Goal: Task Accomplishment & Management: Use online tool/utility

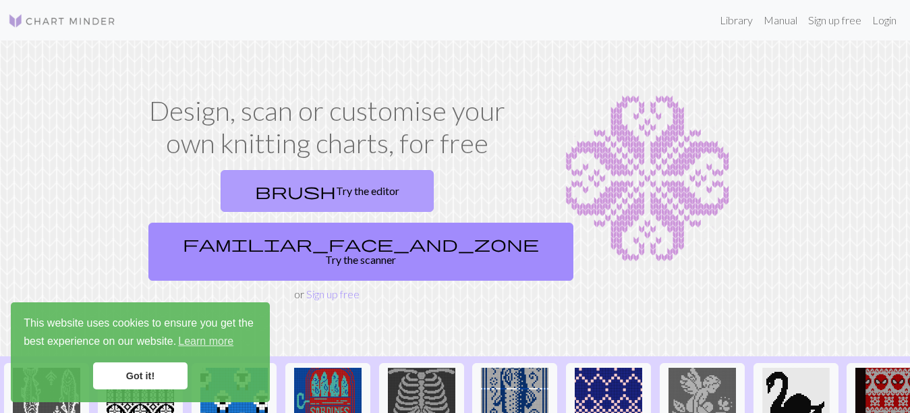
click at [263, 192] on link "brush Try the editor" at bounding box center [327, 191] width 213 height 42
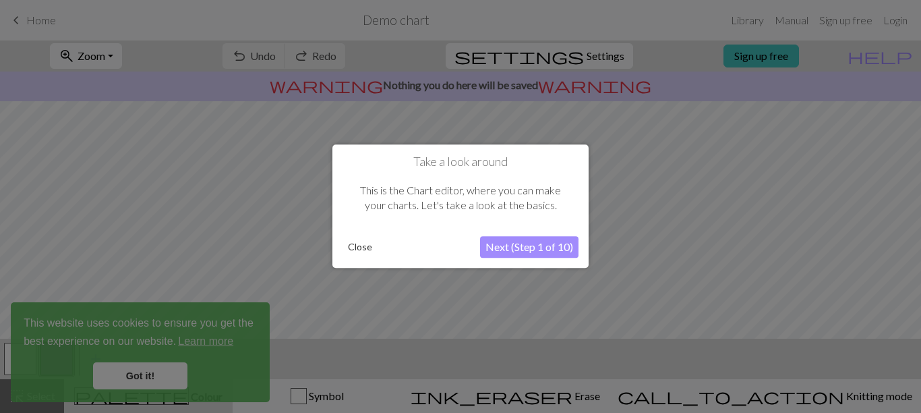
click at [519, 253] on button "Next (Step 1 of 10)" at bounding box center [529, 248] width 98 height 22
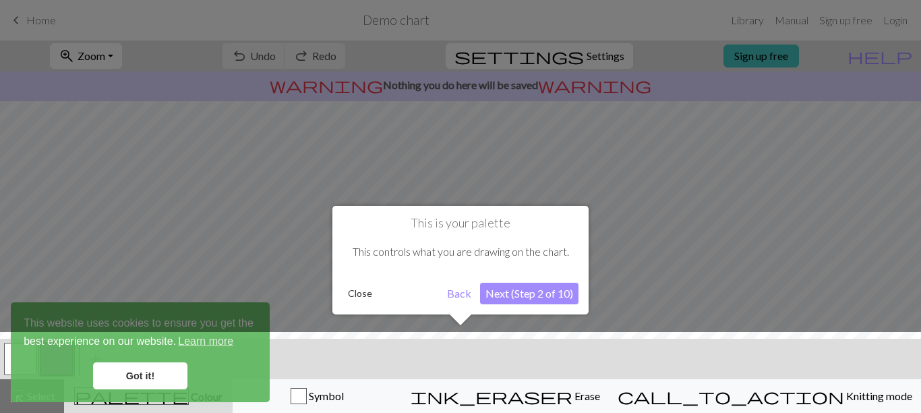
click at [517, 289] on button "Next (Step 2 of 10)" at bounding box center [529, 294] width 98 height 22
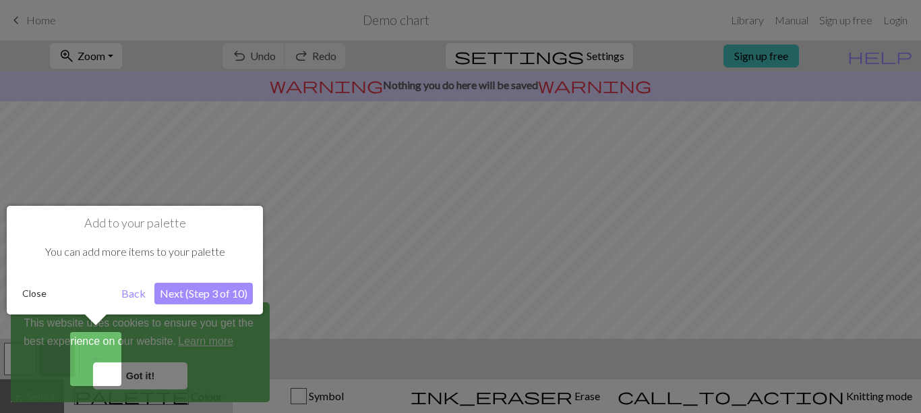
click at [208, 285] on button "Next (Step 3 of 10)" at bounding box center [203, 294] width 98 height 22
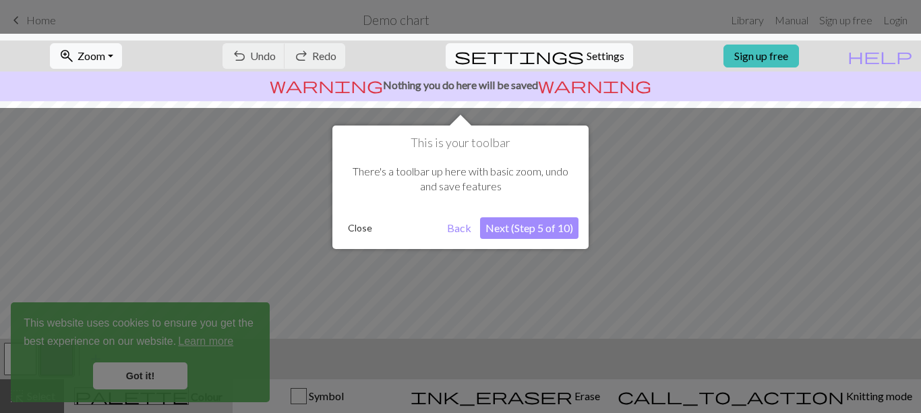
click at [527, 227] on button "Next (Step 5 of 10)" at bounding box center [529, 228] width 98 height 22
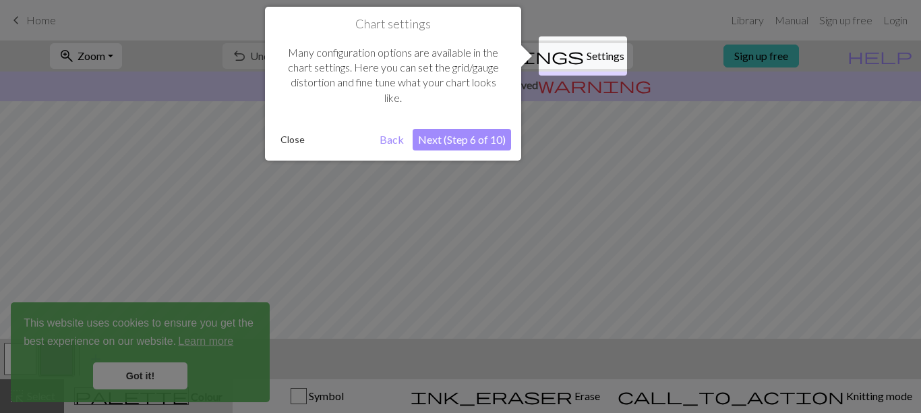
click at [475, 146] on button "Next (Step 6 of 10)" at bounding box center [462, 140] width 98 height 22
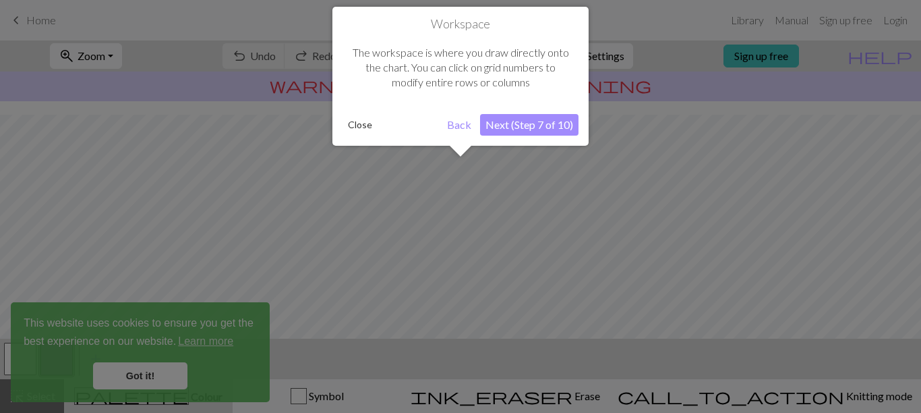
scroll to position [81, 0]
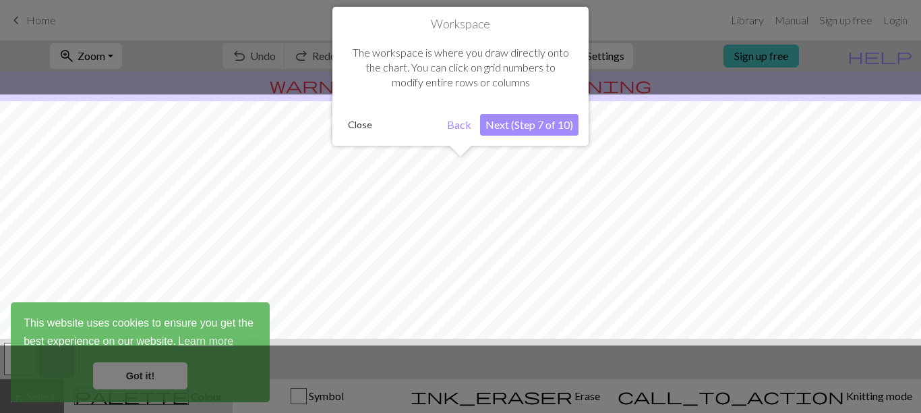
click at [520, 121] on button "Next (Step 7 of 10)" at bounding box center [529, 125] width 98 height 22
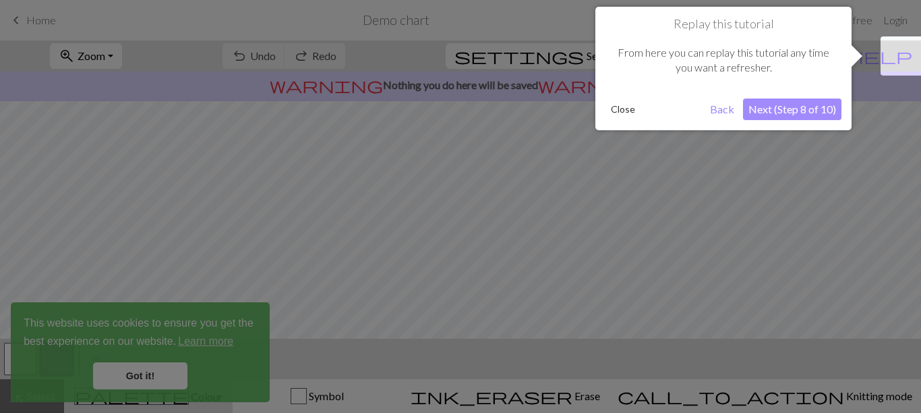
click at [520, 121] on div at bounding box center [460, 206] width 921 height 413
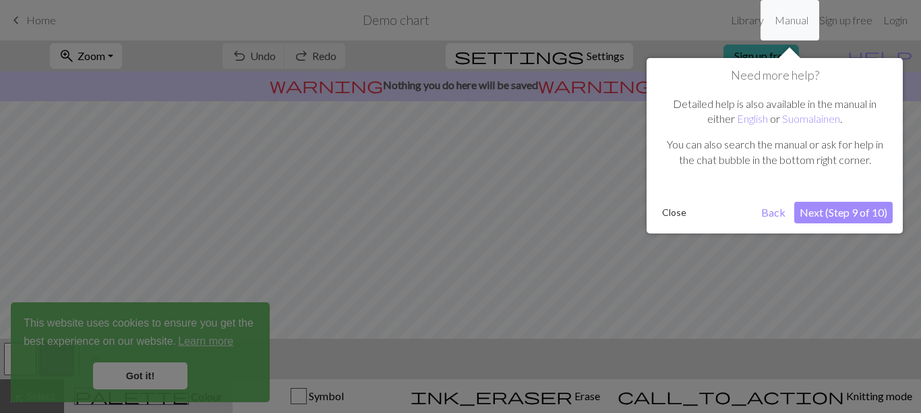
click at [673, 211] on button "Close" at bounding box center [674, 212] width 35 height 20
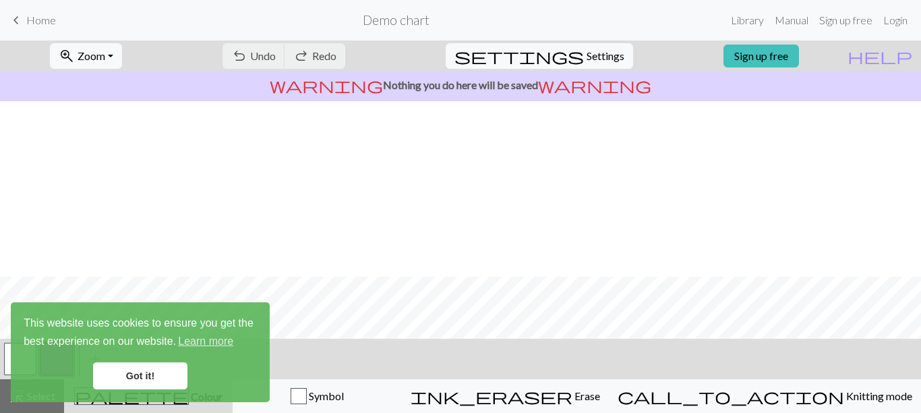
scroll to position [266, 0]
click at [167, 380] on link "Got it!" at bounding box center [140, 375] width 94 height 27
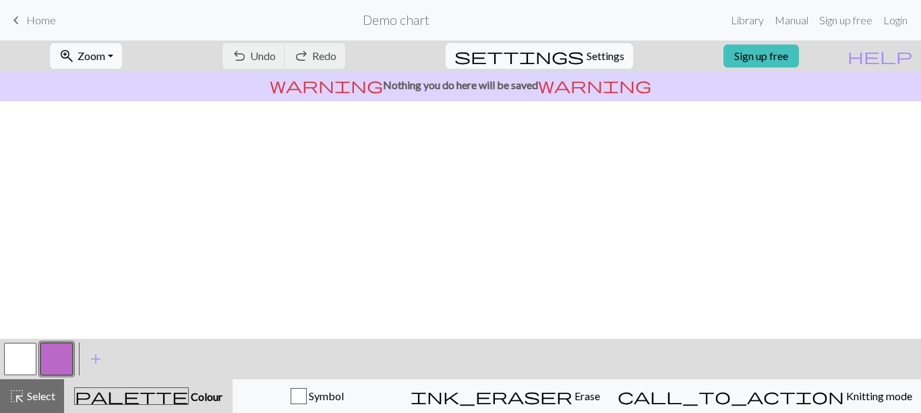
scroll to position [0, 0]
click at [799, 59] on link "Sign up free" at bounding box center [762, 56] width 76 height 23
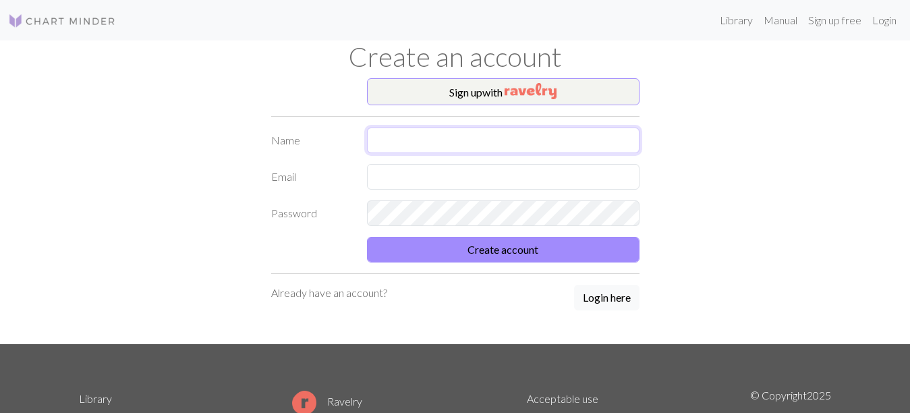
click at [473, 141] on input "text" at bounding box center [503, 140] width 272 height 26
type input "Harish"
click at [367, 237] on button "Create account" at bounding box center [503, 250] width 272 height 26
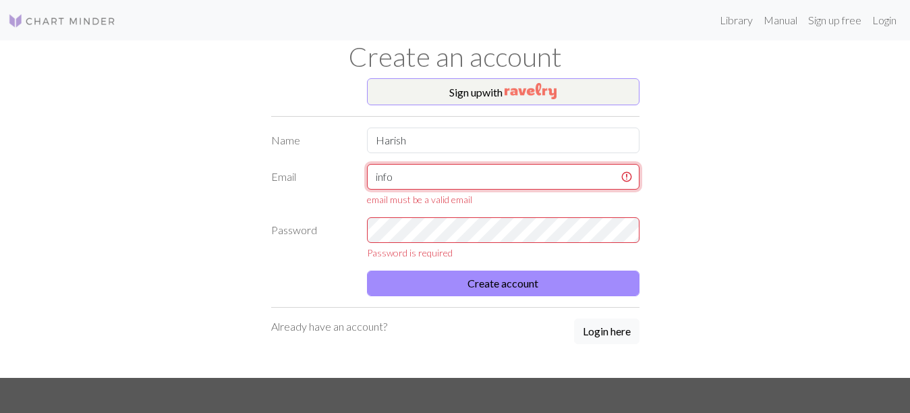
click at [367, 270] on button "Create account" at bounding box center [503, 283] width 272 height 26
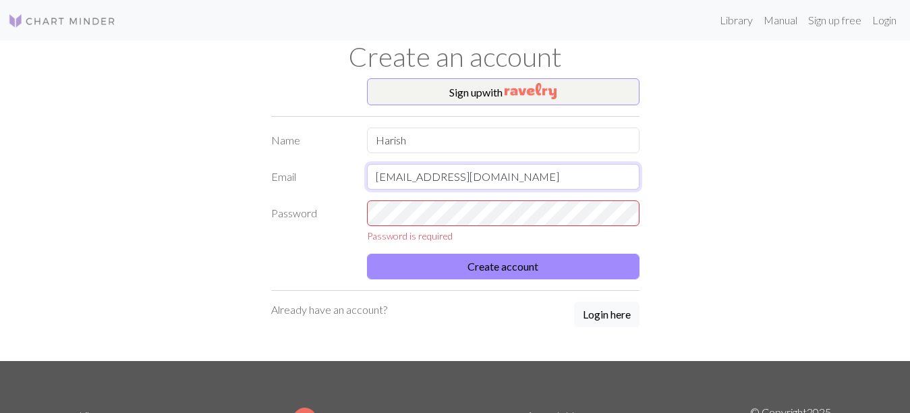
type input "info@fashionloopz.in"
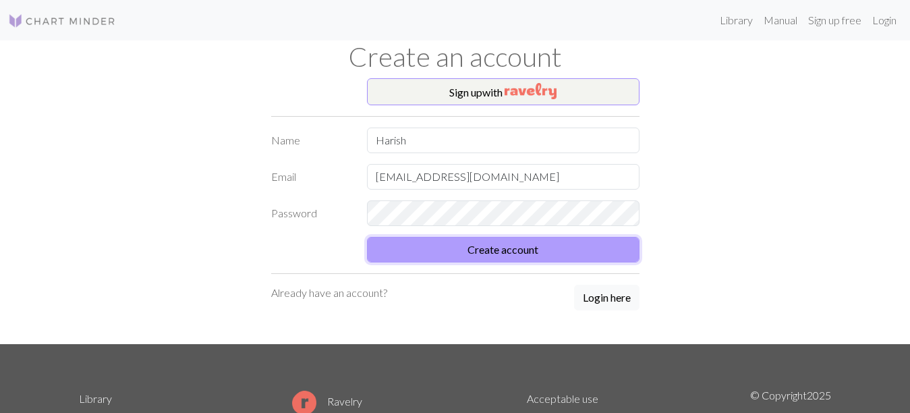
click at [415, 246] on button "Create account" at bounding box center [503, 250] width 272 height 26
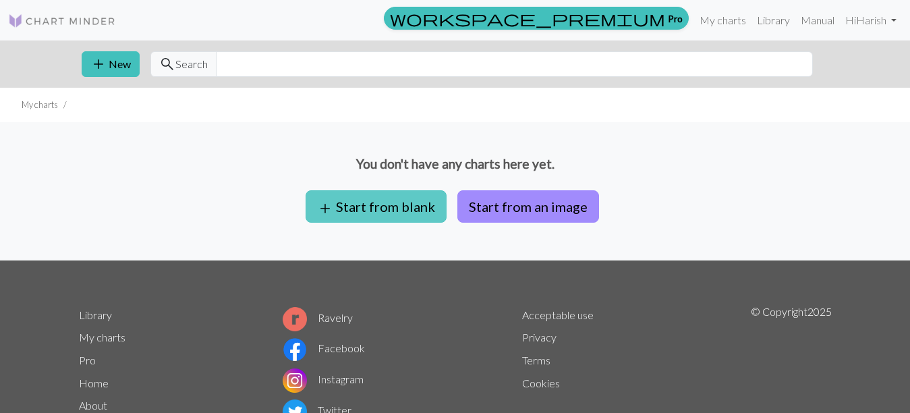
click at [392, 214] on button "add Start from blank" at bounding box center [376, 206] width 141 height 32
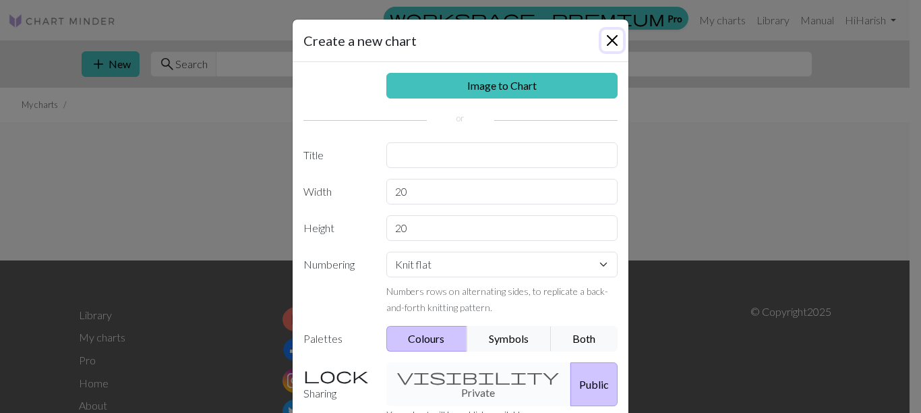
click at [604, 42] on button "Close" at bounding box center [613, 41] width 22 height 22
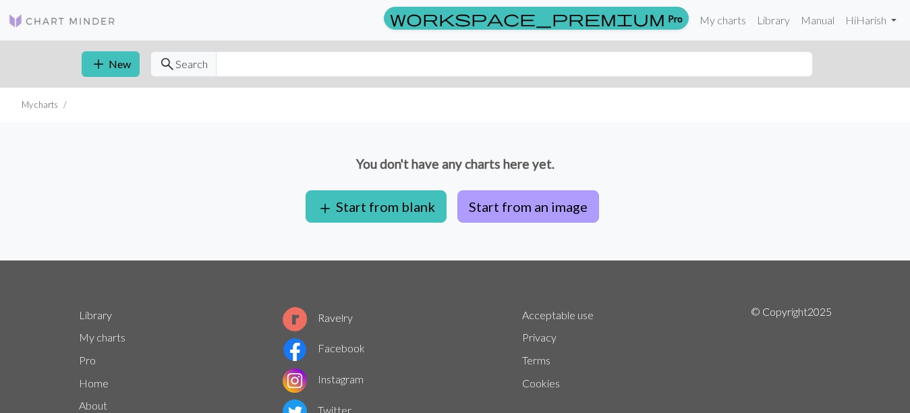
click at [550, 212] on button "Start from an image" at bounding box center [528, 206] width 142 height 32
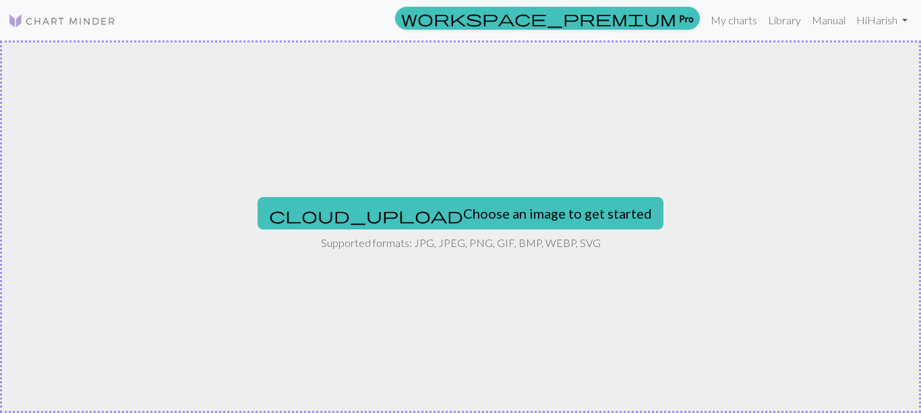
click at [550, 212] on button "cloud_upload Choose an image to get started" at bounding box center [461, 213] width 406 height 32
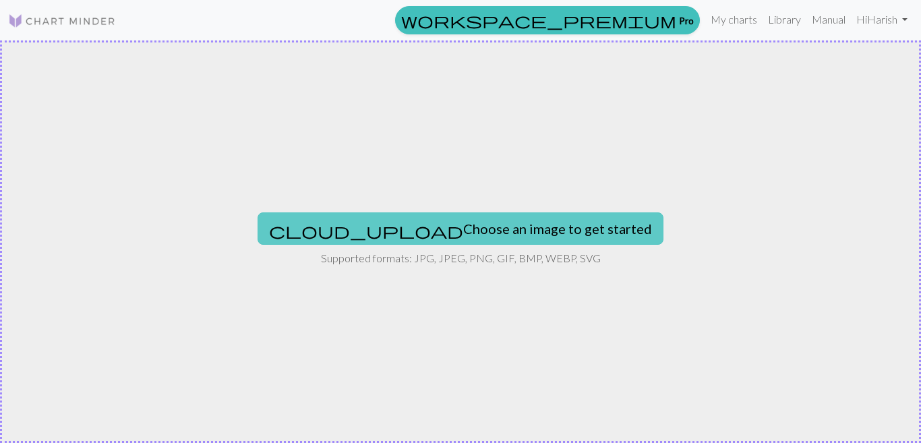
click at [523, 228] on button "cloud_upload Choose an image to get started" at bounding box center [461, 228] width 406 height 32
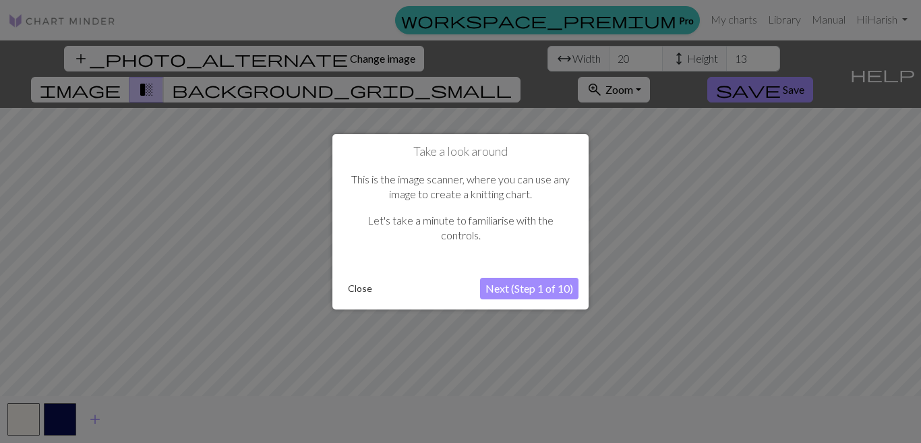
click at [357, 293] on button "Close" at bounding box center [360, 289] width 35 height 20
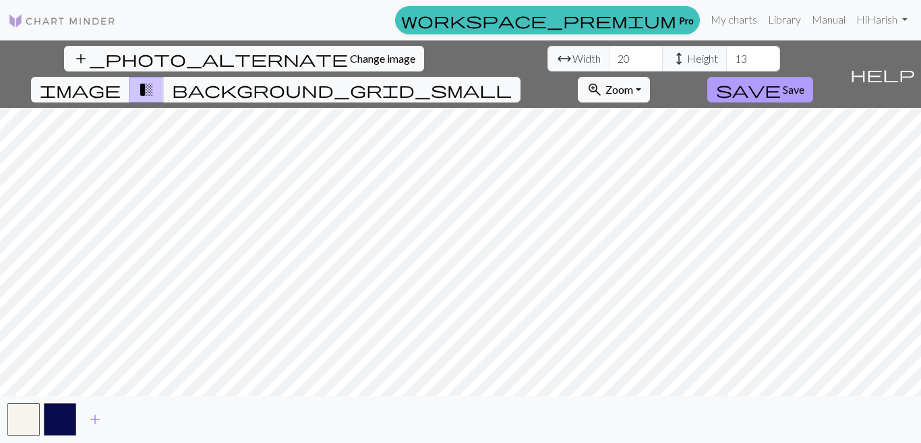
click at [805, 83] on span "Save" at bounding box center [794, 89] width 22 height 13
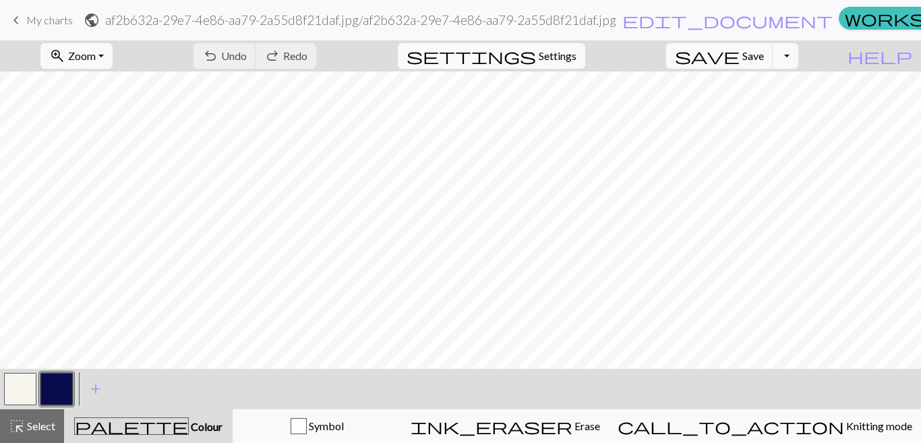
click at [312, 58] on div "undo Undo Undo redo Redo Redo" at bounding box center [254, 55] width 143 height 31
click at [303, 61] on div "undo Undo Undo redo Redo Redo" at bounding box center [254, 55] width 143 height 31
click at [326, 55] on div "undo Undo Undo redo Redo Redo" at bounding box center [254, 55] width 143 height 31
click at [16, 24] on span "keyboard_arrow_left" at bounding box center [16, 20] width 16 height 19
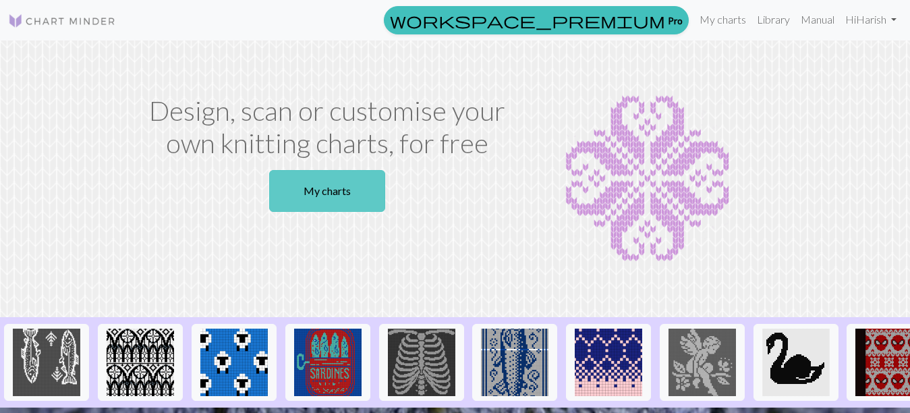
click at [328, 197] on link "My charts" at bounding box center [327, 191] width 116 height 42
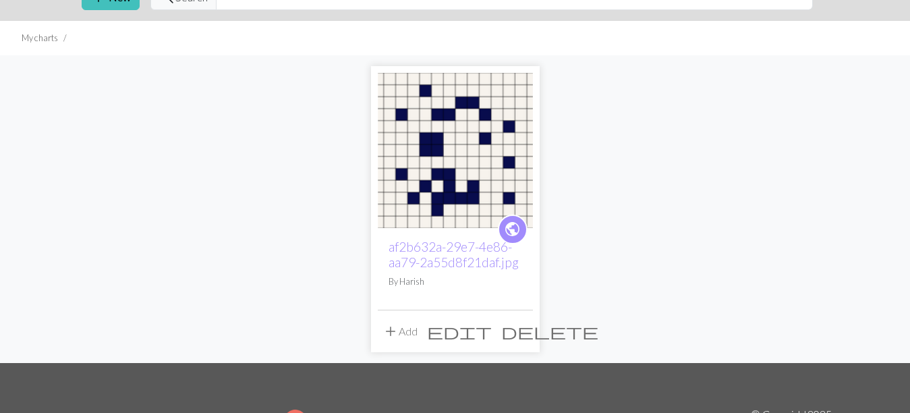
scroll to position [67, 0]
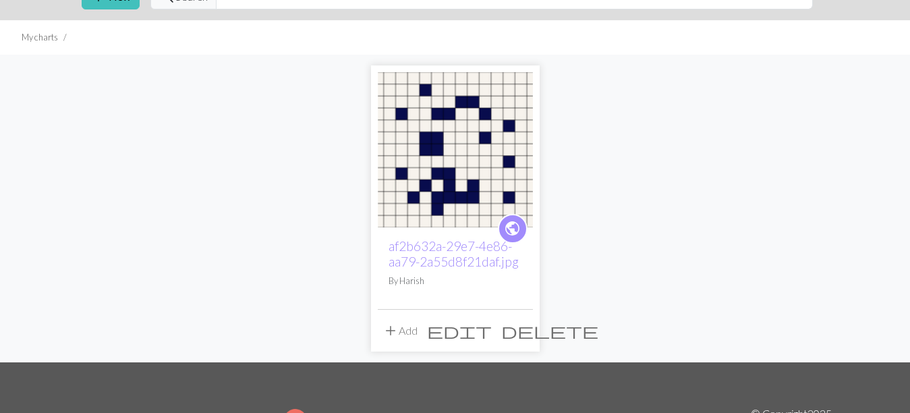
click at [492, 329] on span "edit" at bounding box center [459, 330] width 65 height 19
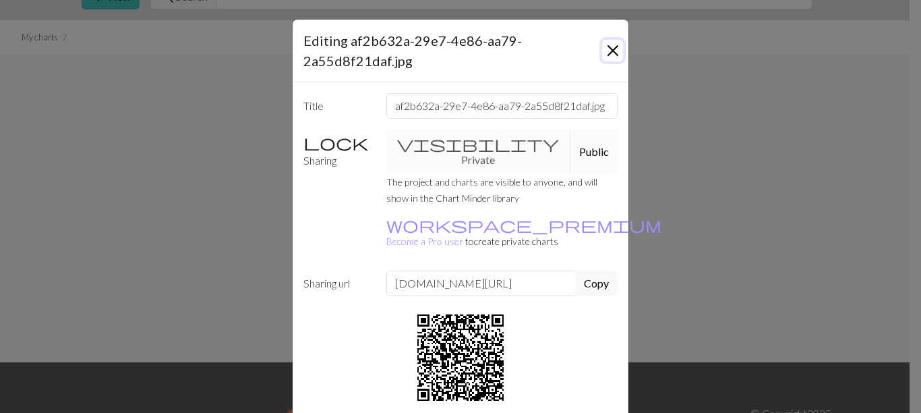
click at [606, 45] on button "Close" at bounding box center [612, 51] width 21 height 22
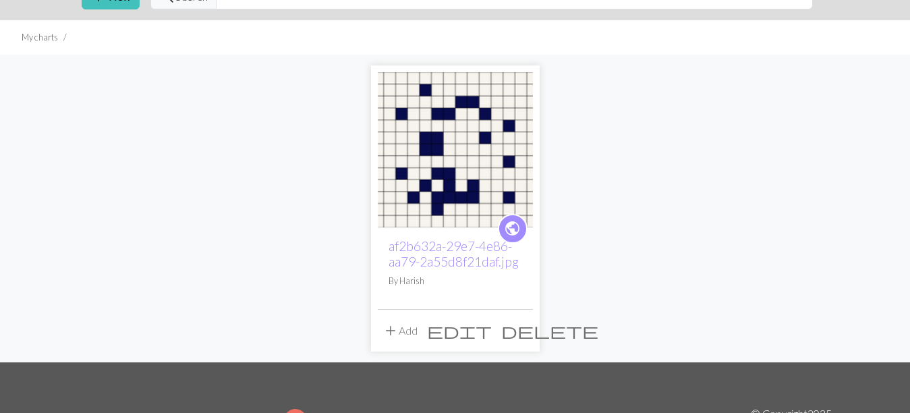
click at [523, 332] on span "delete" at bounding box center [549, 330] width 97 height 19
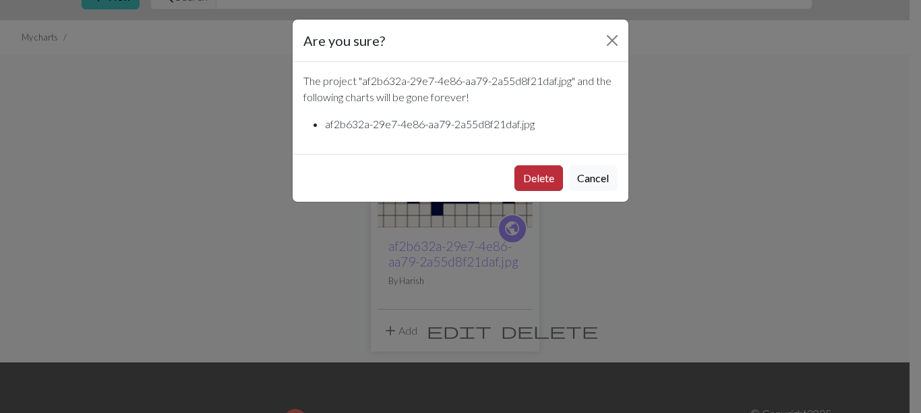
click at [536, 177] on button "Delete" at bounding box center [539, 178] width 49 height 26
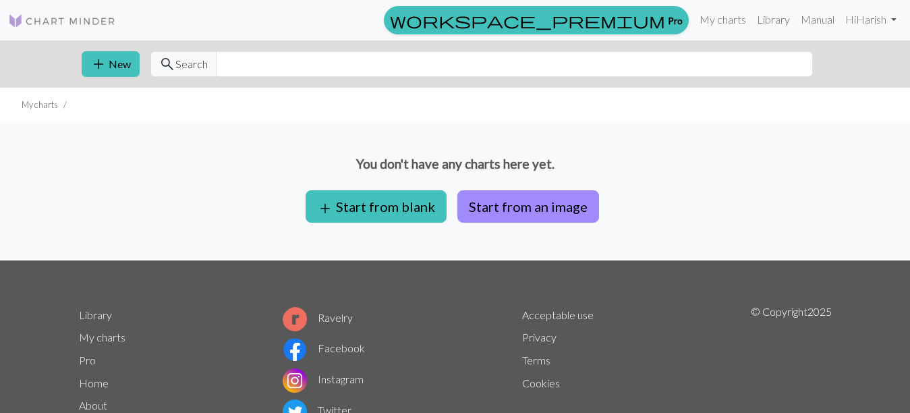
scroll to position [57, 0]
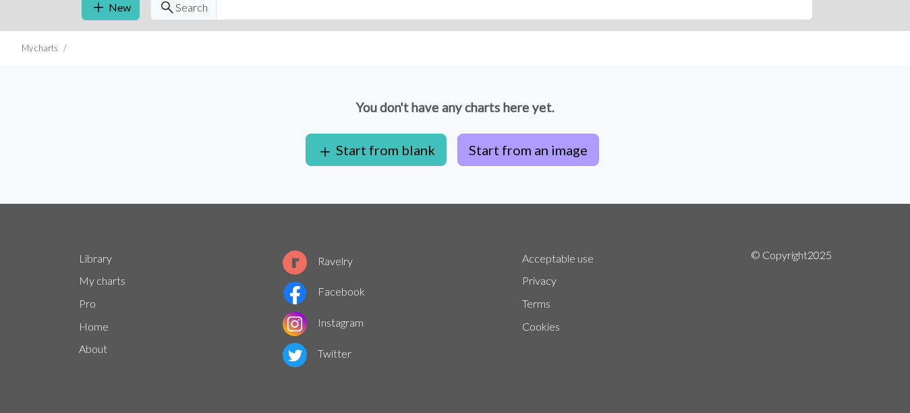
click at [496, 153] on button "Start from an image" at bounding box center [528, 150] width 142 height 32
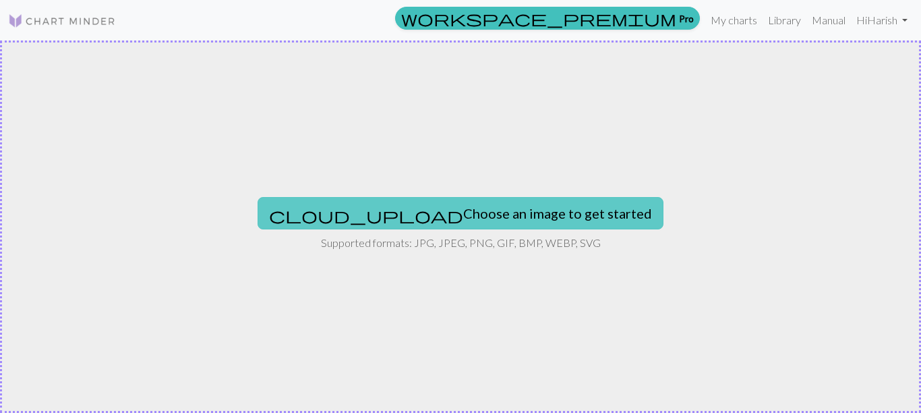
click at [467, 217] on button "cloud_upload Choose an image to get started" at bounding box center [461, 213] width 406 height 32
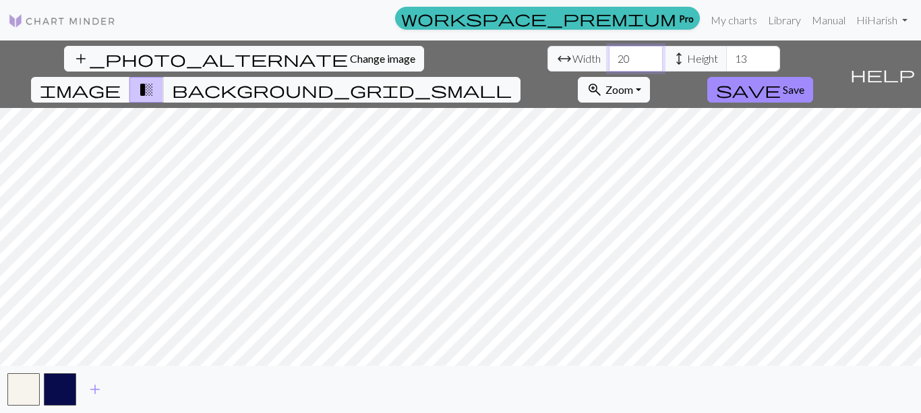
drag, startPoint x: 285, startPoint y: 61, endPoint x: 268, endPoint y: 61, distance: 17.5
click at [609, 61] on input "20" at bounding box center [636, 59] width 54 height 26
type input "60"
drag, startPoint x: 408, startPoint y: 57, endPoint x: 384, endPoint y: 58, distance: 24.3
click at [726, 58] on input "13" at bounding box center [753, 59] width 54 height 26
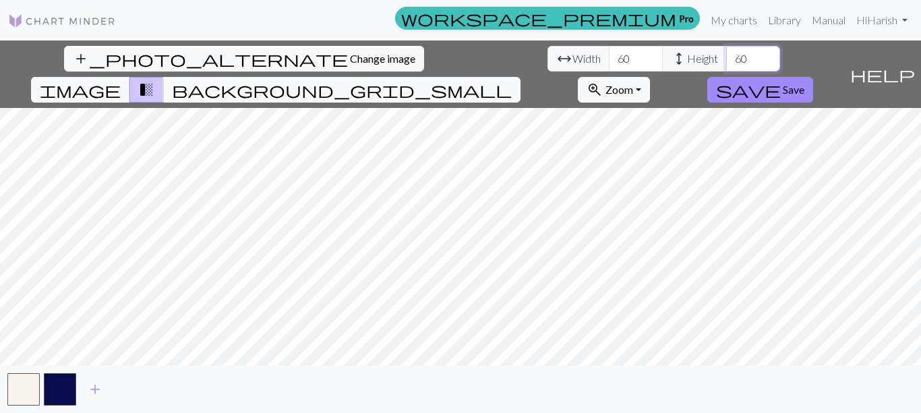
type input "60"
click at [121, 80] on span "image" at bounding box center [80, 89] width 81 height 19
click at [512, 80] on span "background_grid_small" at bounding box center [342, 89] width 340 height 19
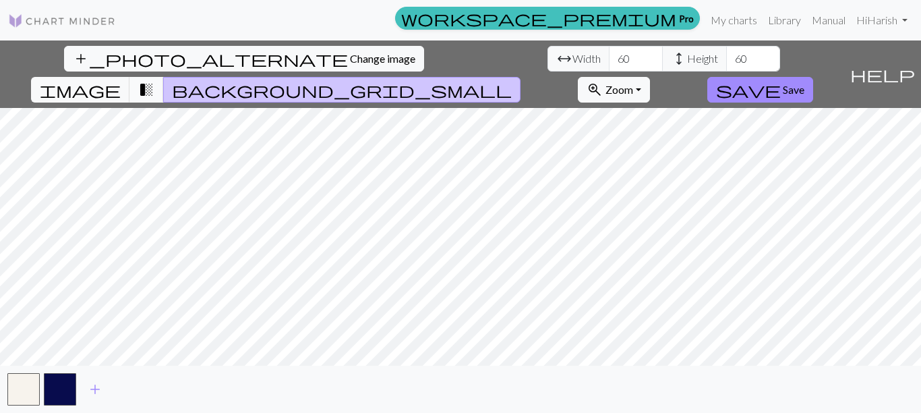
click at [154, 80] on span "transition_fade" at bounding box center [146, 89] width 16 height 19
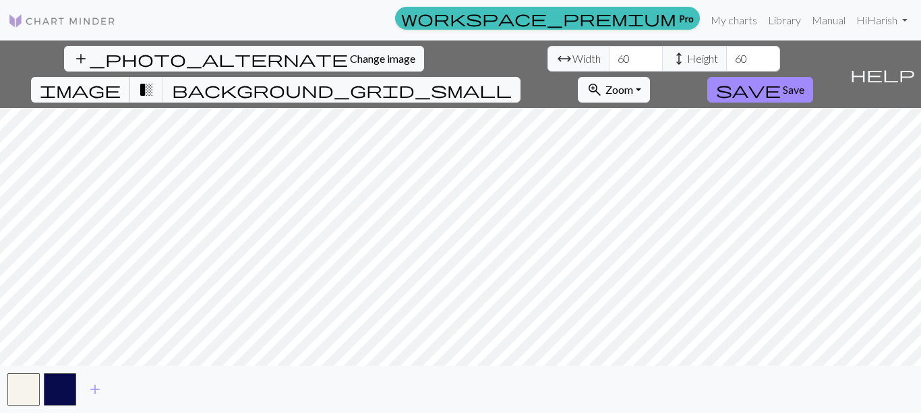
click at [121, 80] on span "image" at bounding box center [80, 89] width 81 height 19
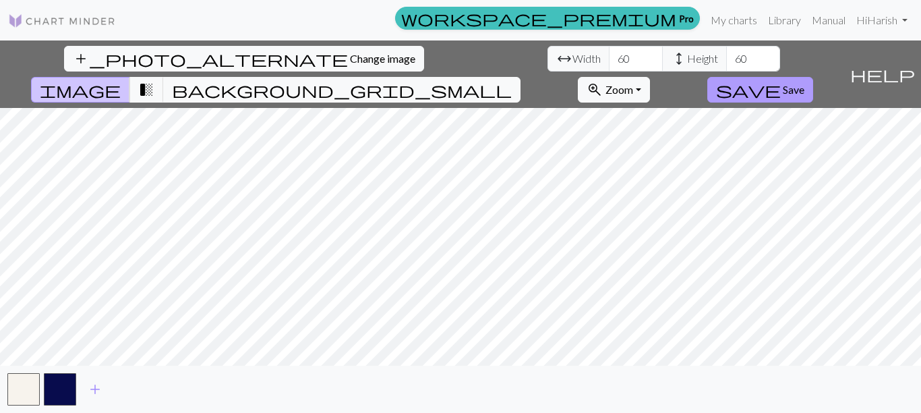
click at [805, 83] on span "Save" at bounding box center [794, 89] width 22 height 13
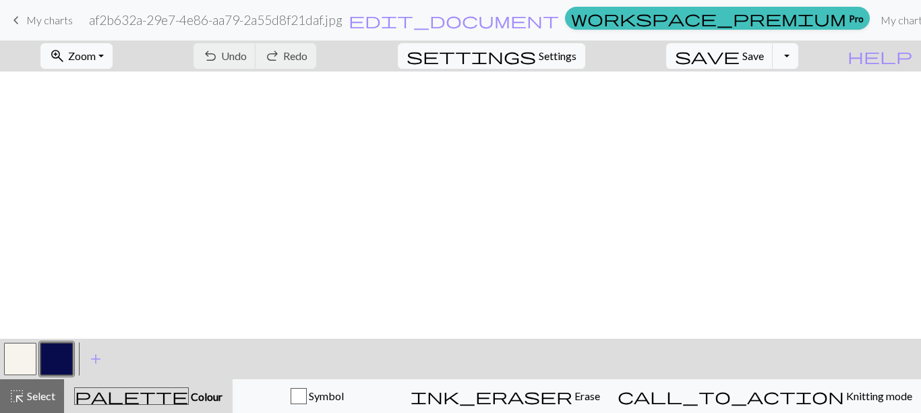
scroll to position [270, 0]
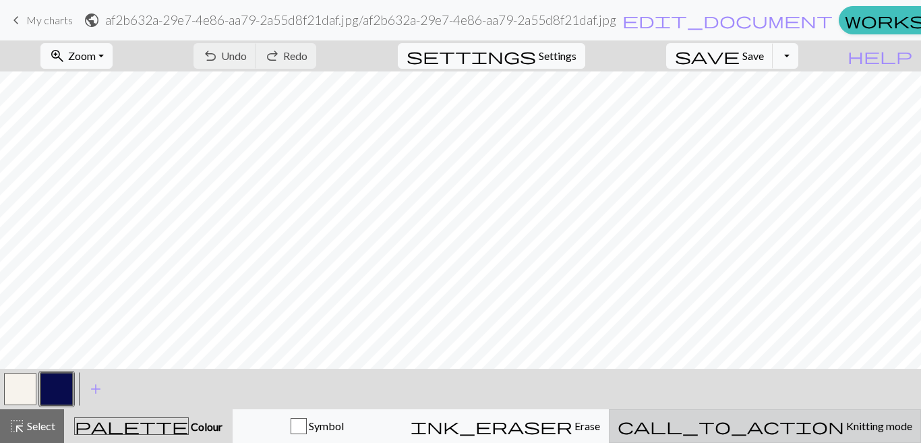
click at [844, 428] on span "Knitting mode" at bounding box center [878, 426] width 68 height 13
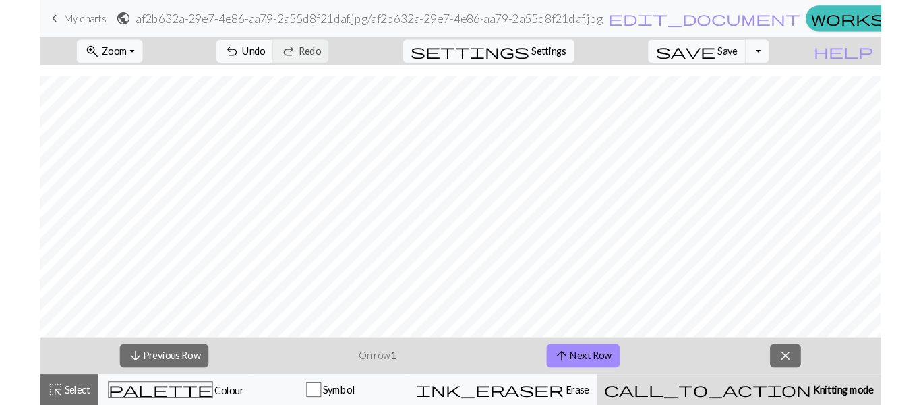
scroll to position [584, 0]
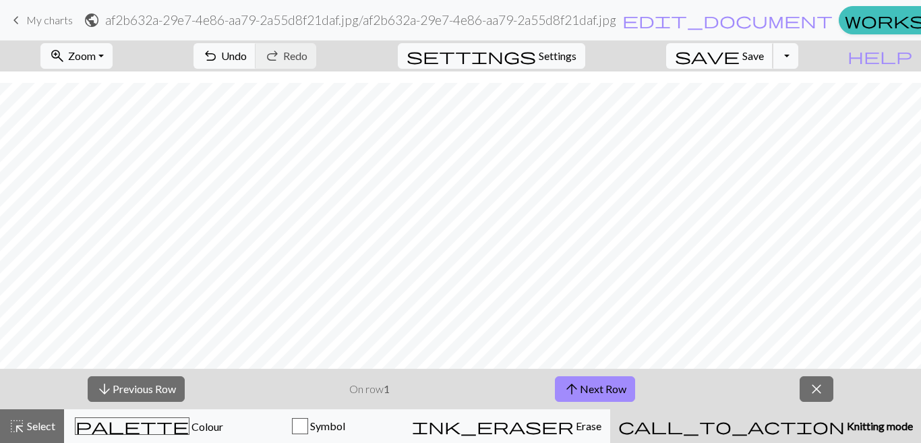
click at [764, 55] on span "Save" at bounding box center [754, 55] width 22 height 13
click at [799, 59] on button "Toggle Dropdown" at bounding box center [786, 56] width 26 height 26
click at [765, 109] on button "save_alt Download" at bounding box center [686, 107] width 223 height 22
click at [799, 53] on button "Toggle Dropdown" at bounding box center [786, 56] width 26 height 26
click at [775, 90] on button "file_copy Save a copy" at bounding box center [686, 86] width 223 height 22
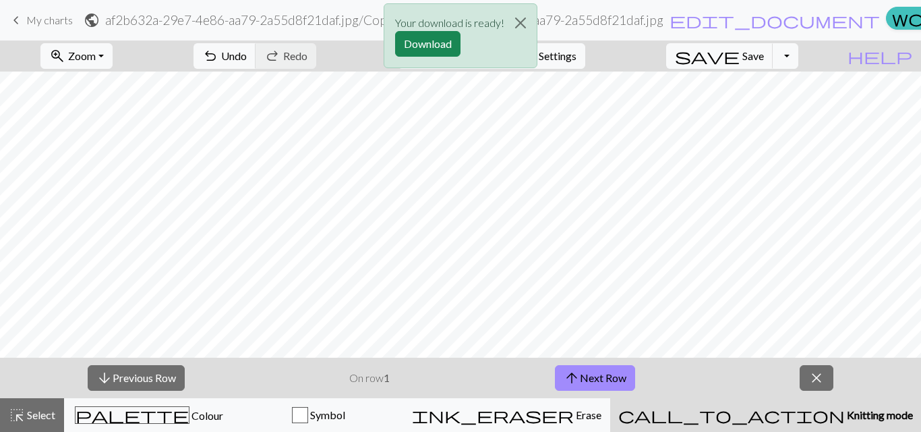
click at [845, 413] on span "Knitting mode" at bounding box center [879, 414] width 68 height 13
click at [433, 44] on button "Download" at bounding box center [427, 44] width 65 height 26
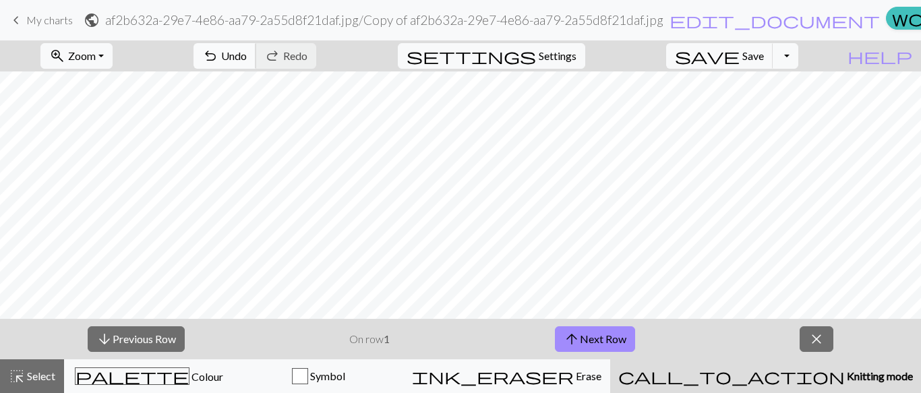
click at [256, 63] on button "undo Undo Undo" at bounding box center [225, 56] width 63 height 26
click at [247, 59] on span "Undo" at bounding box center [234, 55] width 26 height 13
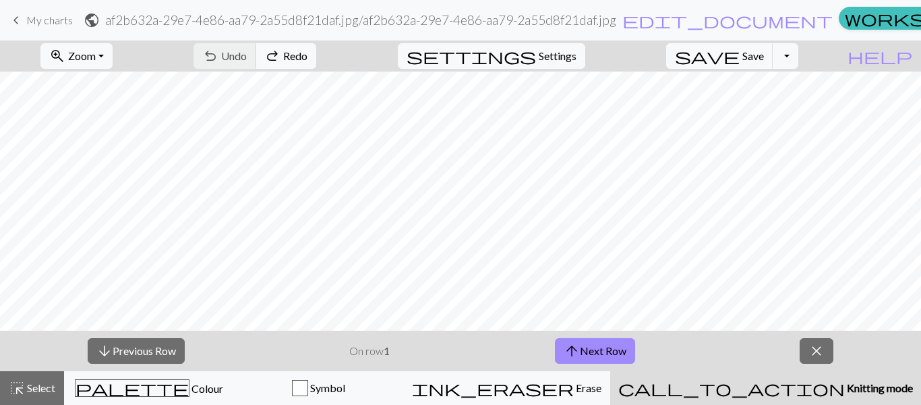
click at [302, 59] on div "undo Undo Undo redo Redo Redo" at bounding box center [254, 55] width 143 height 31
click at [20, 18] on span "keyboard_arrow_left" at bounding box center [16, 20] width 16 height 19
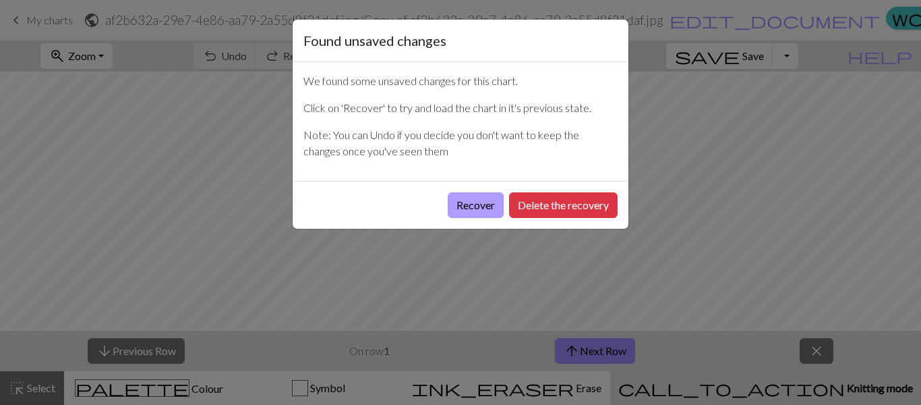
click at [486, 204] on button "Recover" at bounding box center [476, 205] width 56 height 26
